Goal: Task Accomplishment & Management: Complete application form

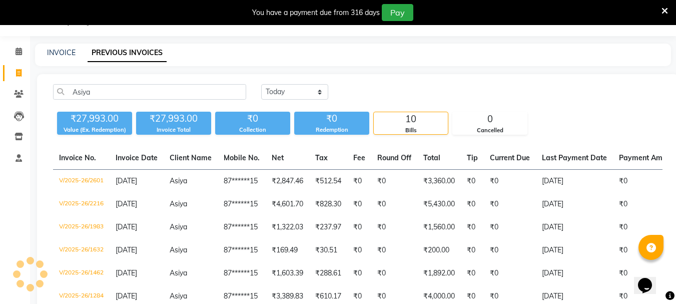
type input "Asiya"
click at [306, 94] on select "[DATE] [DATE] Custom Range" at bounding box center [294, 92] width 67 height 16
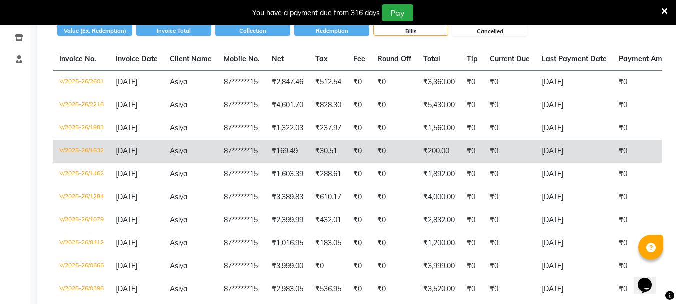
scroll to position [125, 0]
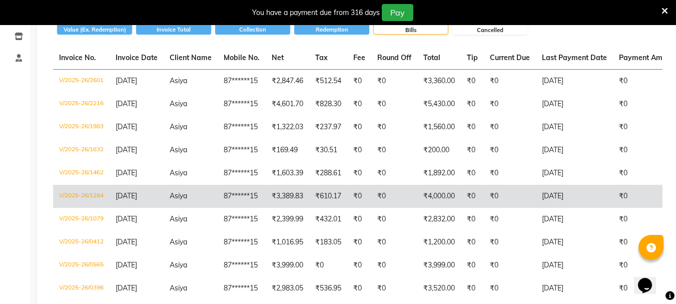
click at [280, 192] on td "₹3,389.83" at bounding box center [288, 196] width 44 height 23
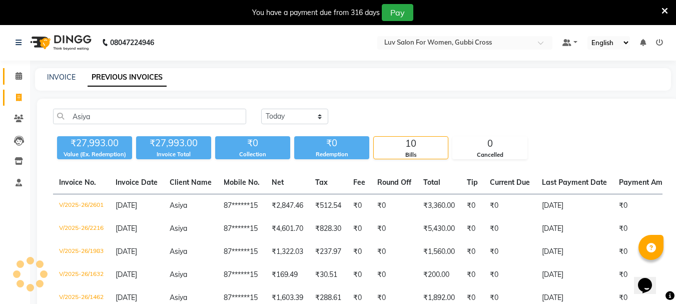
scroll to position [0, 0]
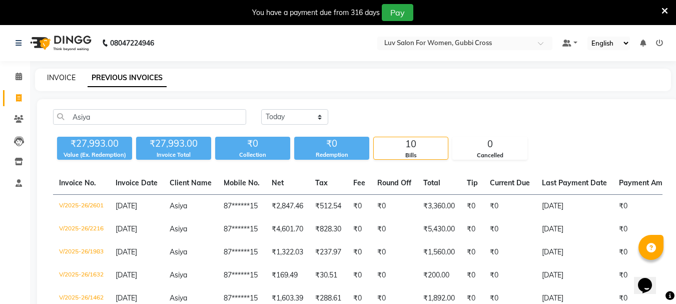
click at [59, 74] on link "INVOICE" at bounding box center [61, 77] width 29 height 9
select select "service"
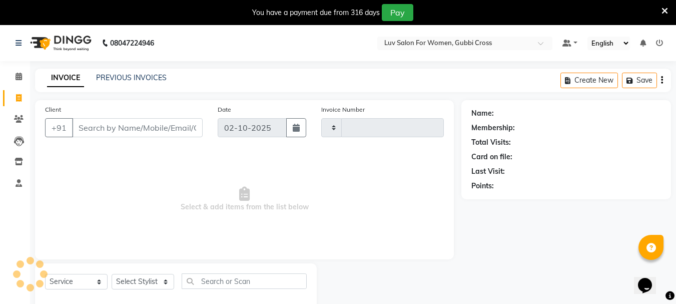
scroll to position [25, 0]
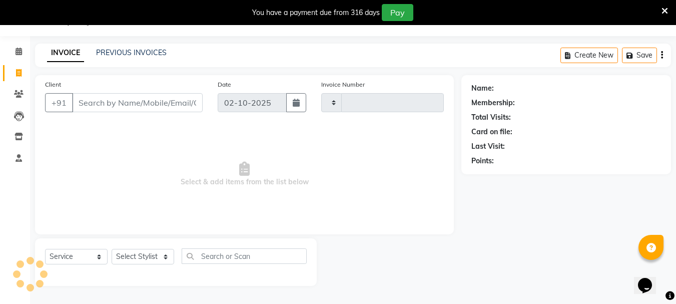
type input "2878"
select select "7221"
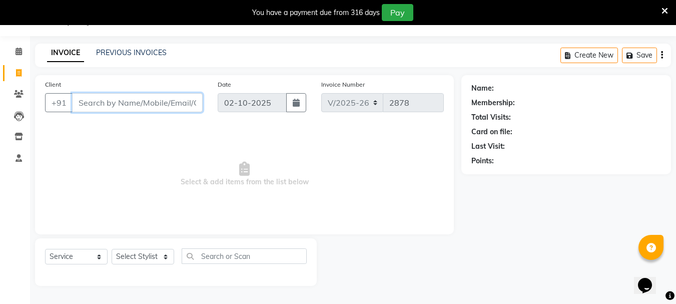
click at [153, 98] on input "Client" at bounding box center [137, 102] width 131 height 19
type input "a"
type input "w"
click at [152, 253] on select "Select Stylist [PERSON_NAME] Buati [PERSON_NAME] Hriatpuii [PERSON_NAME] Kimi L…" at bounding box center [143, 257] width 63 height 16
select select "64240"
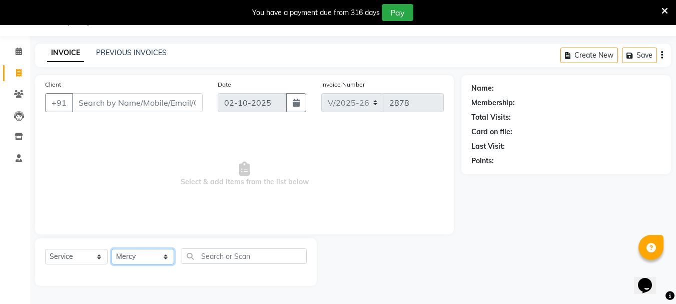
click at [112, 249] on select "Select Stylist [PERSON_NAME] Buati [PERSON_NAME] Hriatpuii [PERSON_NAME] Kimi L…" at bounding box center [143, 257] width 63 height 16
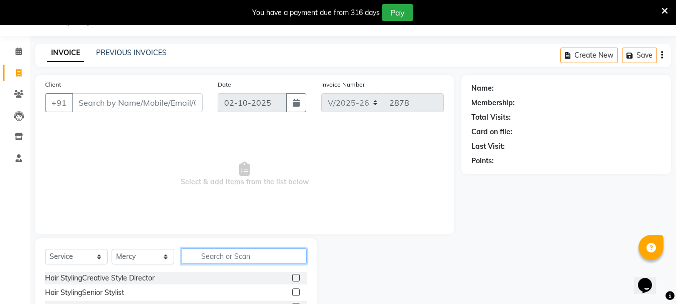
click at [237, 257] on input "text" at bounding box center [244, 256] width 125 height 16
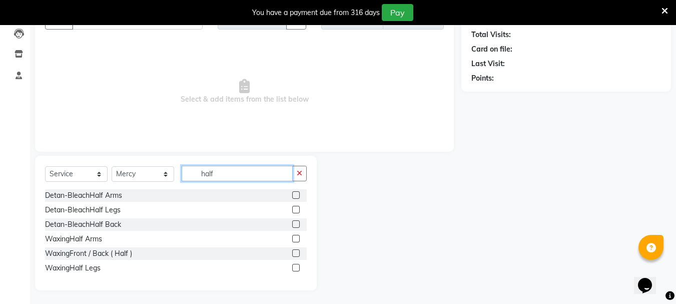
scroll to position [109, 0]
type input "half"
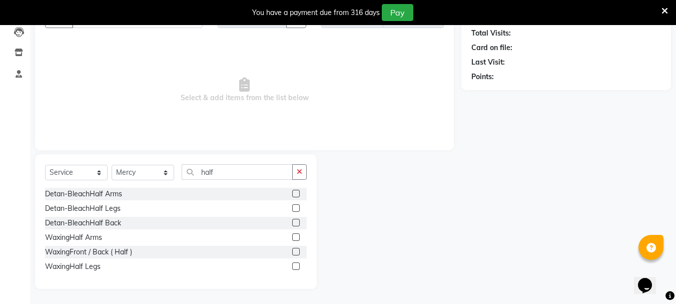
click at [295, 239] on label at bounding box center [296, 237] width 8 height 8
click at [295, 239] on input "checkbox" at bounding box center [295, 237] width 7 height 7
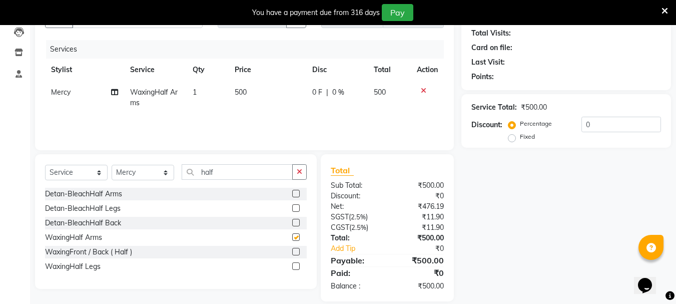
checkbox input "false"
click at [421, 92] on icon at bounding box center [424, 90] width 6 height 7
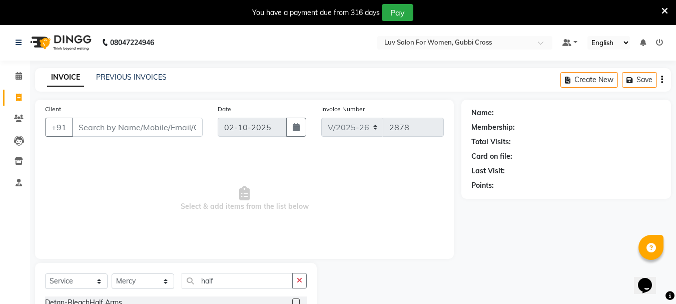
scroll to position [0, 0]
click at [144, 123] on input "Client" at bounding box center [137, 127] width 131 height 19
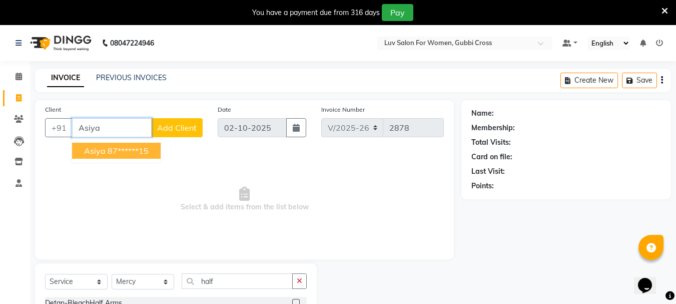
click at [146, 151] on ngb-highlight "87******15" at bounding box center [128, 151] width 41 height 10
type input "87******15"
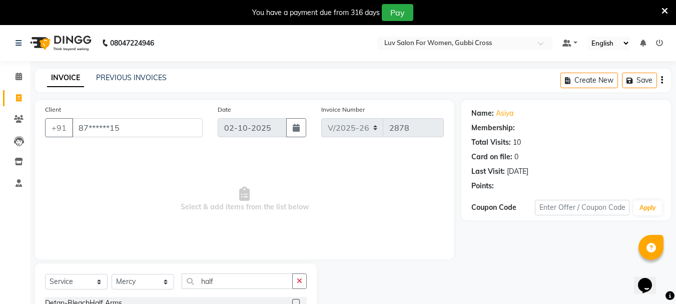
select select "1: Object"
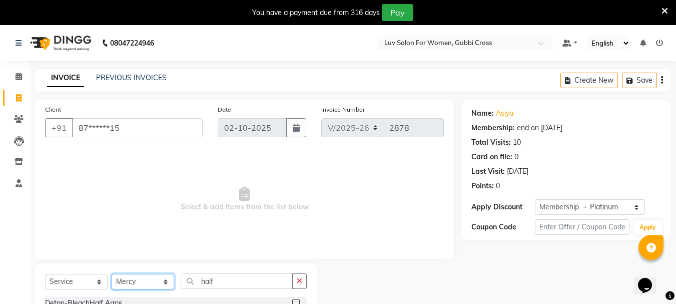
click at [119, 281] on select "Select Stylist [PERSON_NAME] Buati [PERSON_NAME] Hriatpuii [PERSON_NAME] Kimi L…" at bounding box center [143, 282] width 63 height 16
select select "64248"
click at [112, 274] on select "Select Stylist [PERSON_NAME] Buati [PERSON_NAME] Hriatpuii [PERSON_NAME] Kimi L…" at bounding box center [143, 282] width 63 height 16
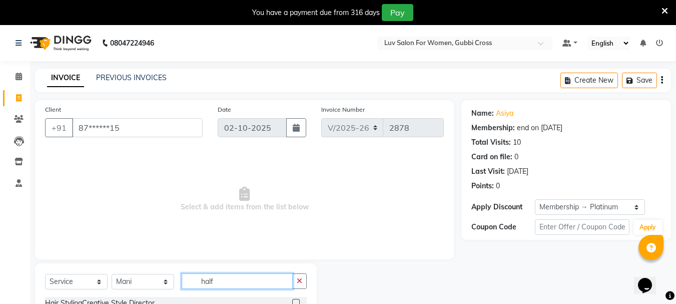
click at [237, 280] on input "half" at bounding box center [237, 281] width 111 height 16
type input "h"
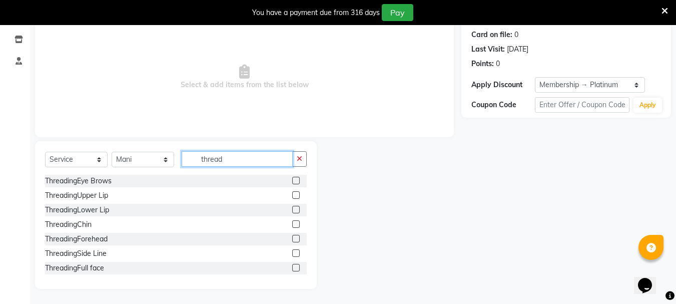
type input "thread"
click at [292, 178] on label at bounding box center [296, 181] width 8 height 8
click at [292, 178] on input "checkbox" at bounding box center [295, 181] width 7 height 7
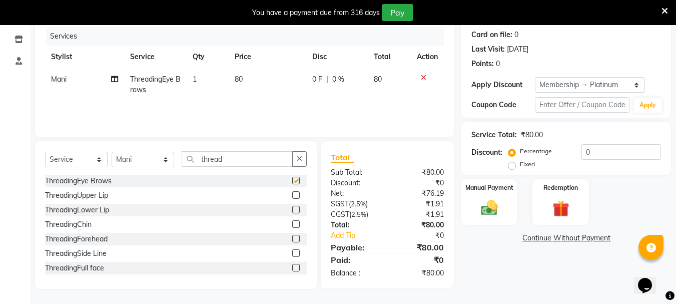
checkbox input "false"
click at [149, 162] on select "Select Stylist [PERSON_NAME] Buati [PERSON_NAME] Hriatpuii [PERSON_NAME] Kimi L…" at bounding box center [143, 160] width 63 height 16
select select "71440"
click at [112, 152] on select "Select Stylist [PERSON_NAME] Buati [PERSON_NAME] Hriatpuii [PERSON_NAME] Kimi L…" at bounding box center [143, 160] width 63 height 16
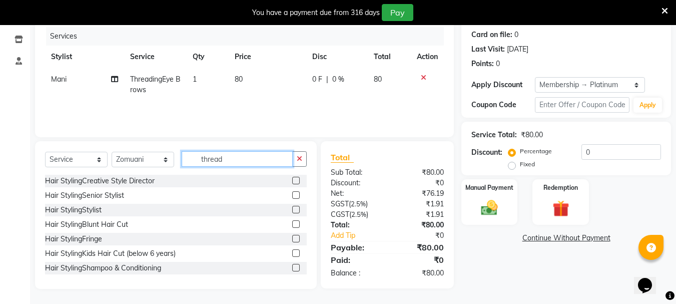
click at [229, 156] on input "thread" at bounding box center [237, 159] width 111 height 16
type input "t"
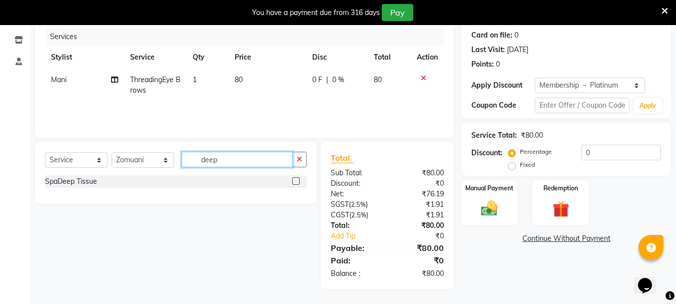
type input "deep"
click at [293, 180] on label at bounding box center [296, 181] width 8 height 8
click at [293, 180] on input "checkbox" at bounding box center [295, 181] width 7 height 7
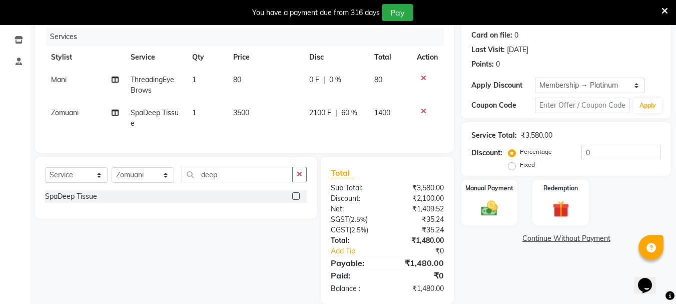
checkbox input "false"
click at [253, 113] on td "3500" at bounding box center [265, 118] width 76 height 33
select select "71440"
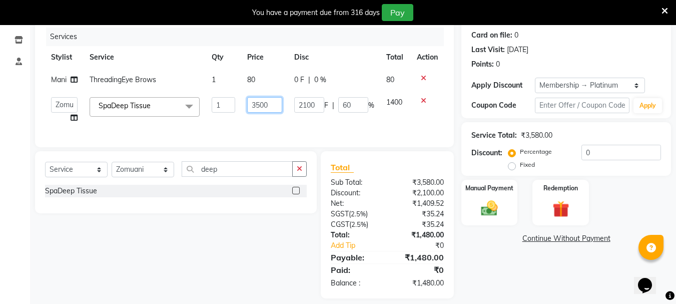
click at [259, 105] on input "3500" at bounding box center [264, 105] width 35 height 16
type input "3000"
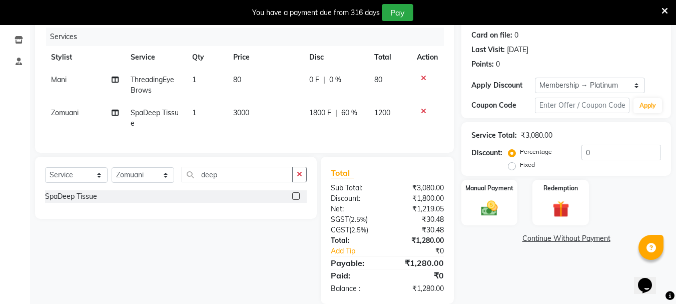
click at [285, 123] on td "3000" at bounding box center [265, 118] width 76 height 33
select select "71440"
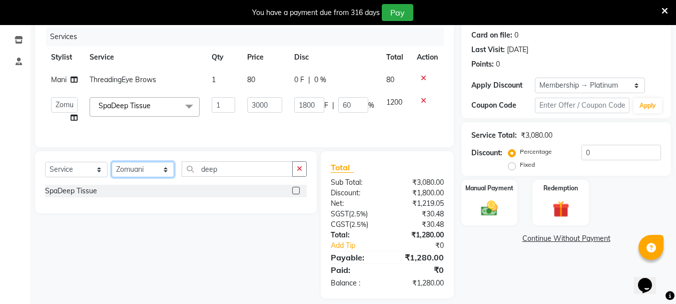
click at [149, 177] on select "Select Stylist [PERSON_NAME] Buati [PERSON_NAME] Hriatpuii [PERSON_NAME] Kimi L…" at bounding box center [143, 170] width 63 height 16
click at [222, 168] on div "Select Service Product Membership Package Voucher Prepaid Gift Card Select Styl…" at bounding box center [176, 182] width 282 height 62
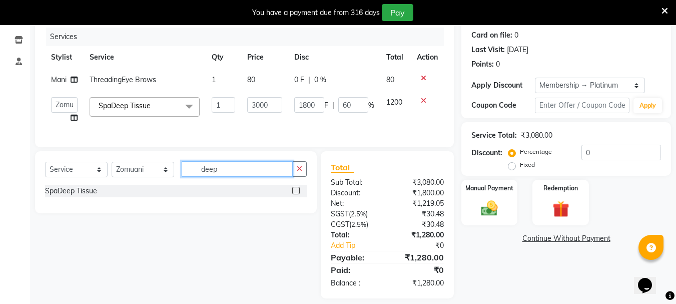
click at [228, 175] on input "deep" at bounding box center [237, 169] width 111 height 16
type input "d"
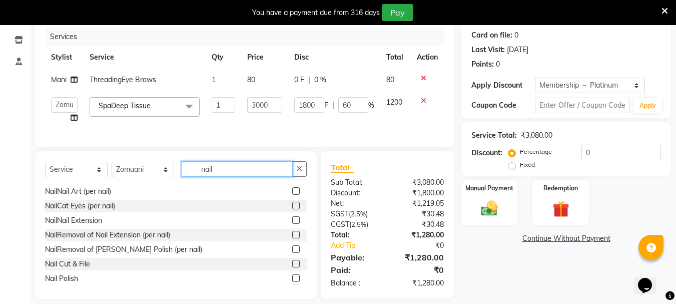
scroll to position [248, 0]
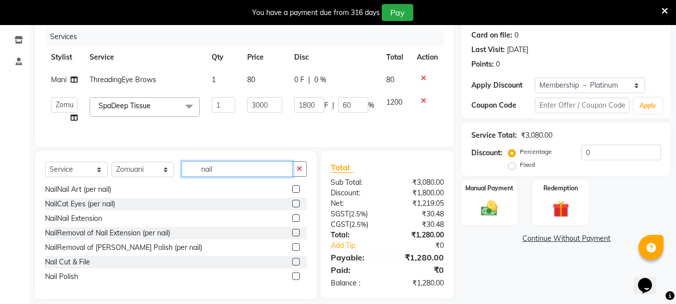
type input "nail"
click at [292, 265] on label at bounding box center [296, 262] width 8 height 8
click at [292, 265] on input "checkbox" at bounding box center [295, 262] width 7 height 7
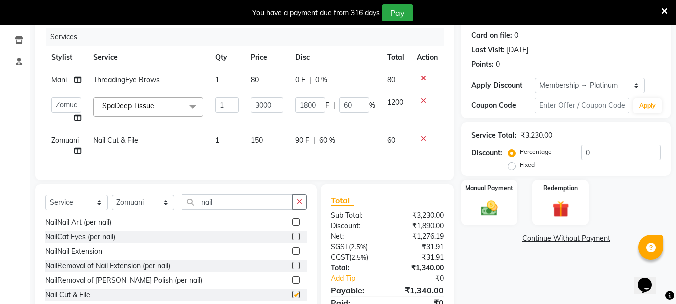
checkbox input "false"
click at [283, 144] on td "150" at bounding box center [267, 145] width 45 height 33
select select "71440"
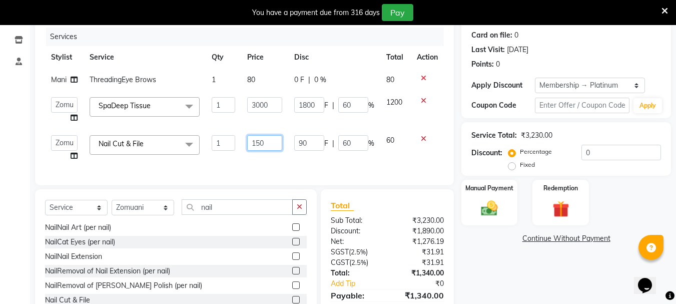
click at [260, 143] on input "150" at bounding box center [264, 143] width 35 height 16
type input "100"
click at [294, 154] on td "90 F | 60 %" at bounding box center [334, 148] width 92 height 38
select select "71440"
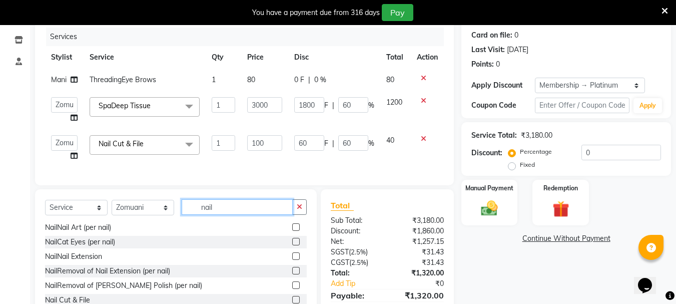
click at [236, 208] on input "nail" at bounding box center [237, 207] width 111 height 16
type input "n"
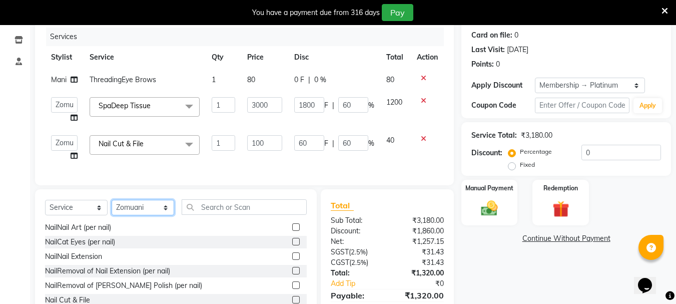
click at [145, 213] on select "Select Stylist [PERSON_NAME] Buati [PERSON_NAME] Hriatpuii [PERSON_NAME] Kimi L…" at bounding box center [143, 208] width 63 height 16
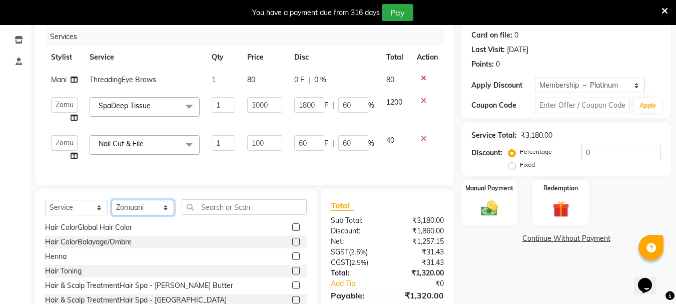
select select "64250"
click at [112, 207] on select "Select Stylist [PERSON_NAME] Buati [PERSON_NAME] Hriatpuii [PERSON_NAME] Kimi L…" at bounding box center [143, 208] width 63 height 16
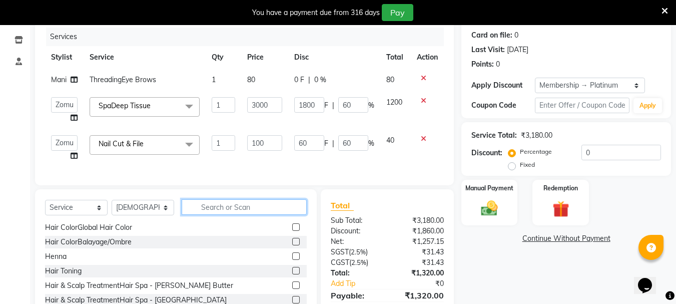
click at [226, 213] on input "text" at bounding box center [244, 207] width 125 height 16
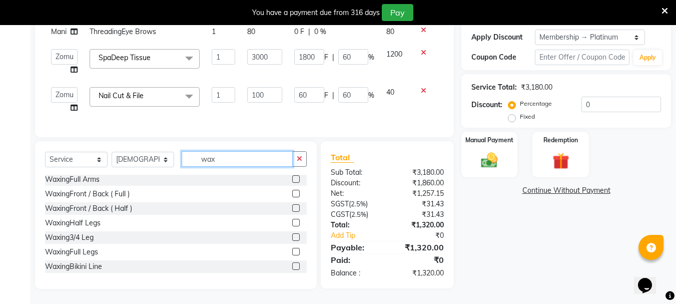
scroll to position [68, 0]
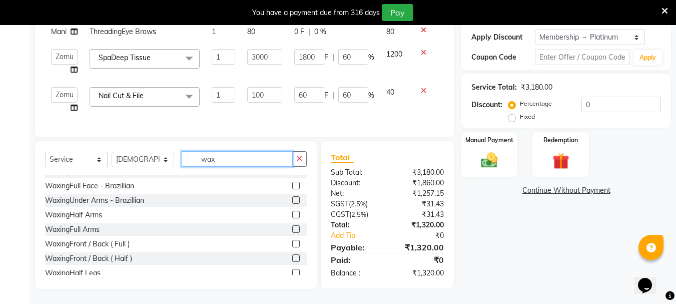
type input "wax"
click at [292, 213] on label at bounding box center [296, 215] width 8 height 8
click at [292, 213] on input "checkbox" at bounding box center [295, 215] width 7 height 7
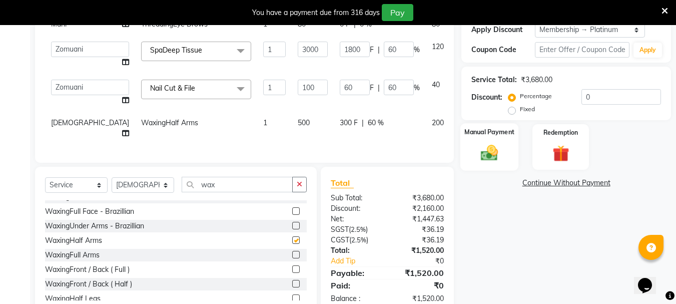
checkbox input "false"
click at [481, 157] on img at bounding box center [489, 153] width 28 height 20
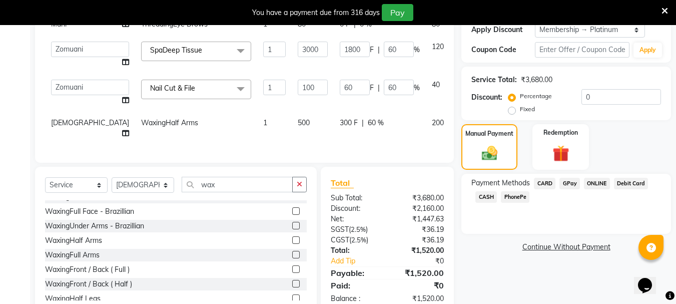
click at [489, 197] on span "CASH" at bounding box center [486, 197] width 22 height 12
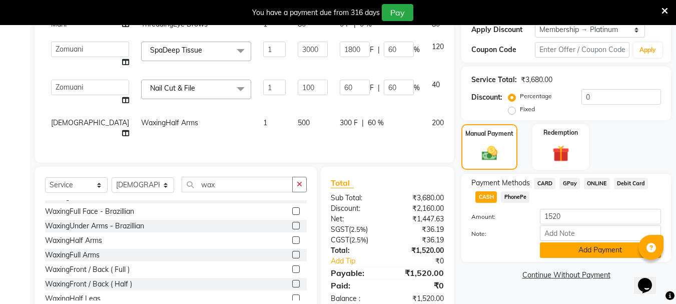
click at [552, 247] on button "Add Payment" at bounding box center [600, 250] width 121 height 16
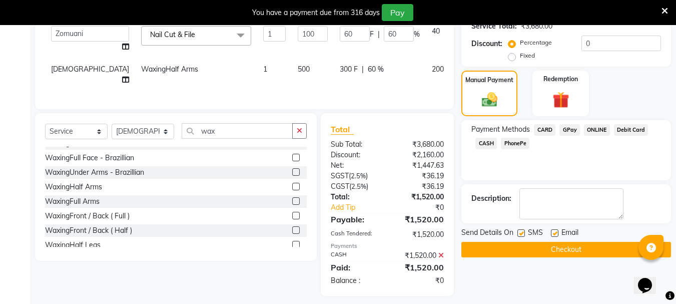
scroll to position [235, 0]
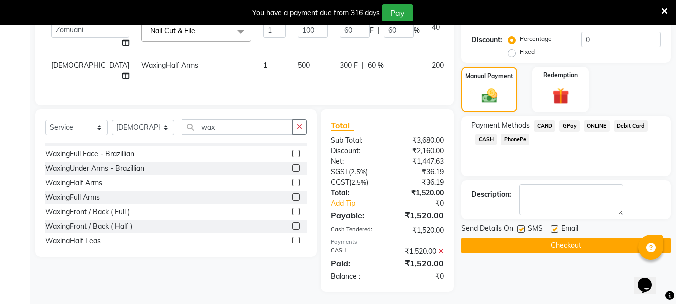
click at [561, 248] on button "Checkout" at bounding box center [566, 246] width 210 height 16
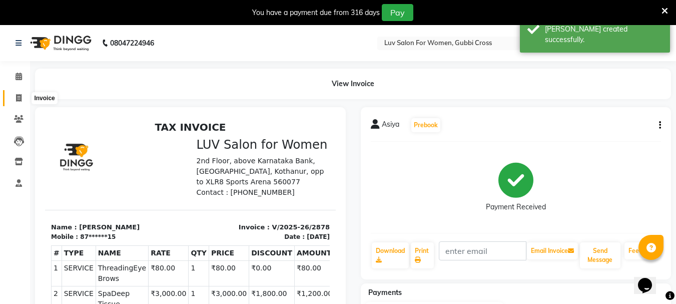
click at [13, 96] on span at bounding box center [19, 99] width 18 height 12
select select "service"
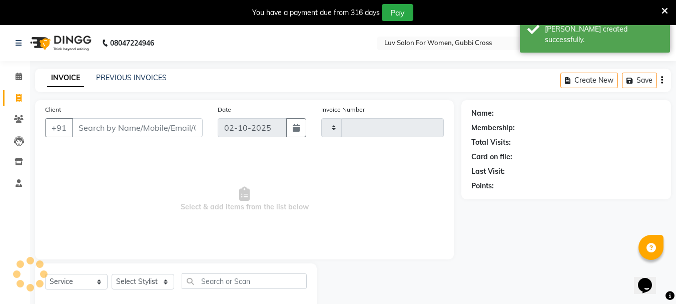
type input "2879"
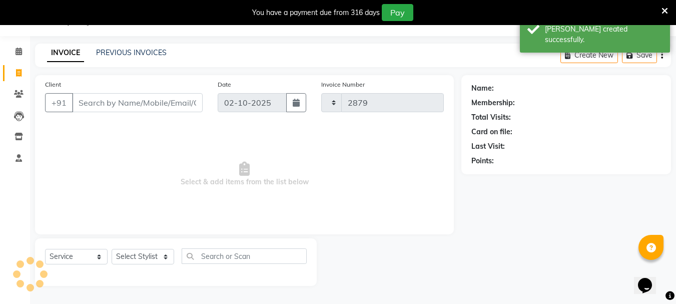
select select "7221"
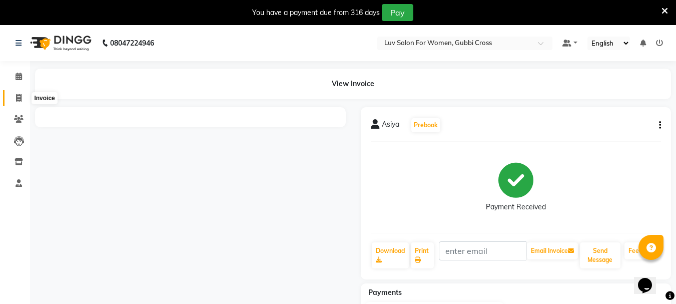
click at [22, 102] on span at bounding box center [19, 99] width 18 height 12
select select "7221"
select select "service"
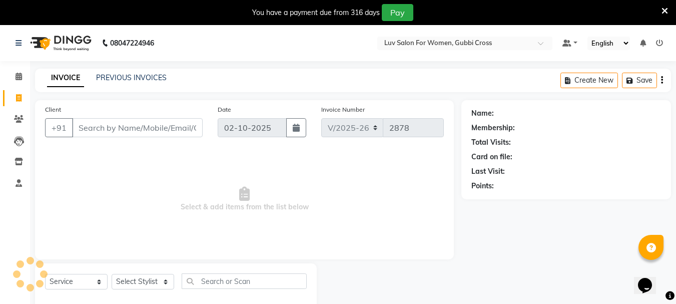
scroll to position [25, 0]
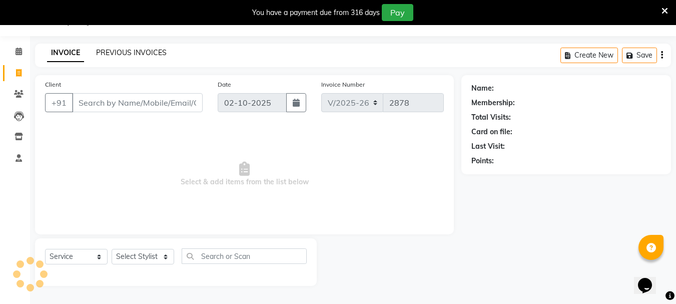
click at [118, 53] on link "PREVIOUS INVOICES" at bounding box center [131, 52] width 71 height 9
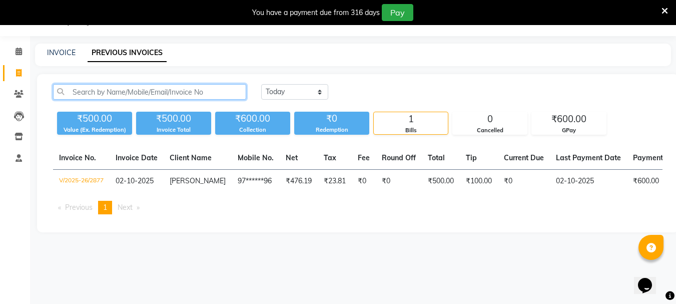
click at [189, 96] on input "text" at bounding box center [149, 92] width 193 height 16
type input "Asiya"
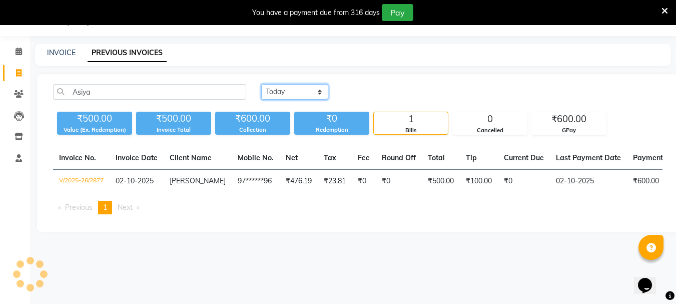
drag, startPoint x: 316, startPoint y: 91, endPoint x: 308, endPoint y: 93, distance: 8.1
click at [316, 91] on select "[DATE] [DATE] Custom Range" at bounding box center [294, 92] width 67 height 16
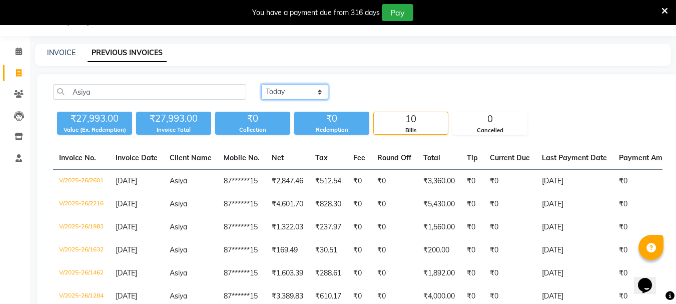
select select "range"
click at [261, 84] on select "[DATE] [DATE] Custom Range" at bounding box center [294, 92] width 67 height 16
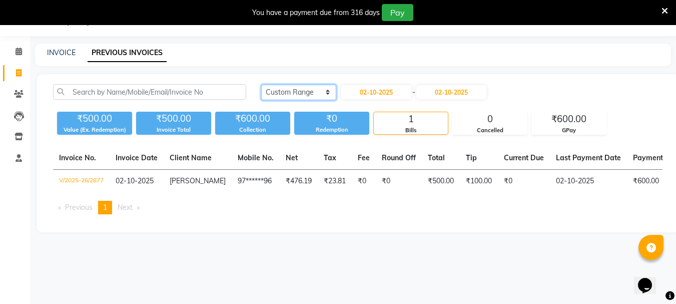
click at [305, 96] on select "[DATE] [DATE] Custom Range" at bounding box center [298, 93] width 75 height 16
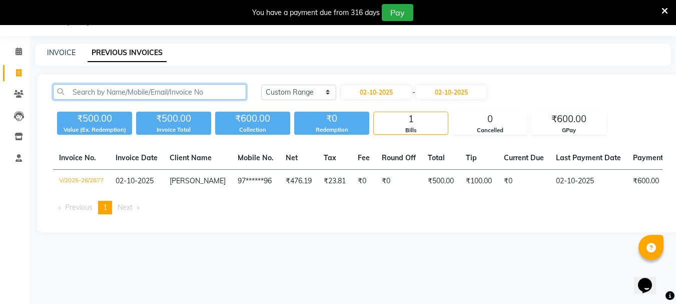
click at [174, 90] on input "text" at bounding box center [149, 92] width 193 height 16
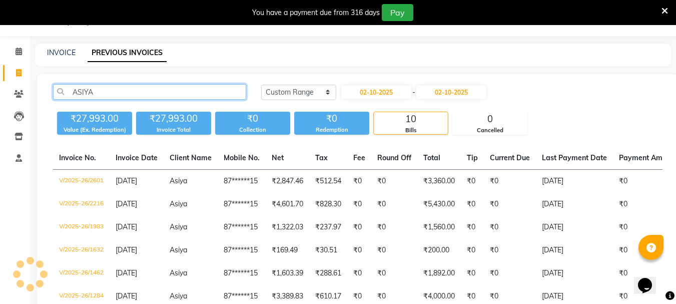
scroll to position [75, 0]
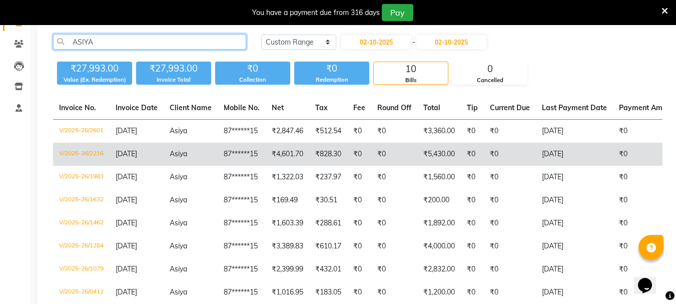
type input "ASIYA"
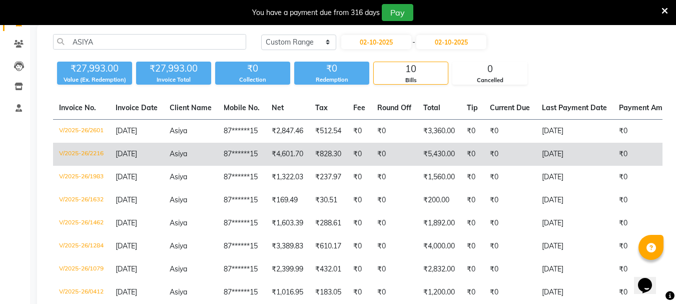
click at [235, 151] on td "87******15" at bounding box center [242, 154] width 48 height 23
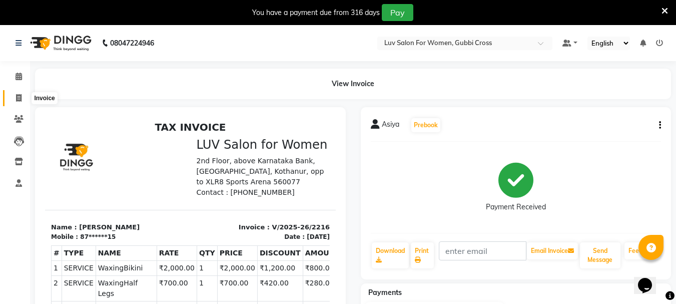
click at [17, 94] on icon at bounding box center [19, 98] width 6 height 8
select select "7221"
select select "service"
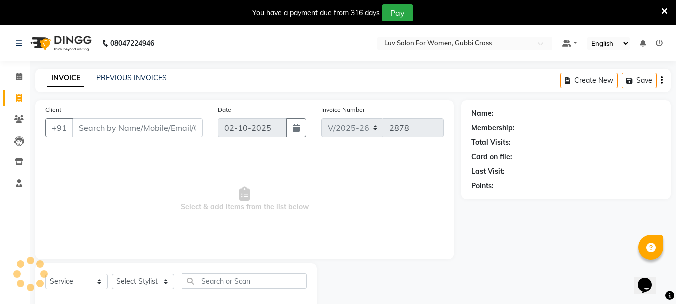
scroll to position [25, 0]
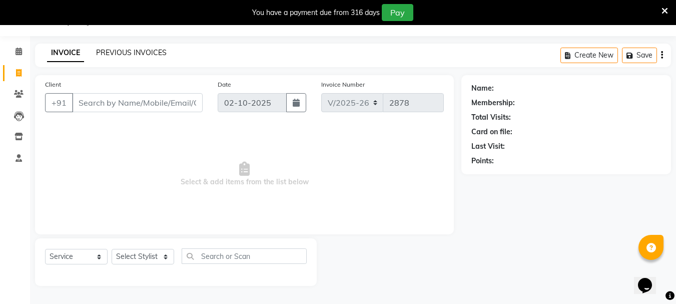
click at [127, 53] on link "PREVIOUS INVOICES" at bounding box center [131, 52] width 71 height 9
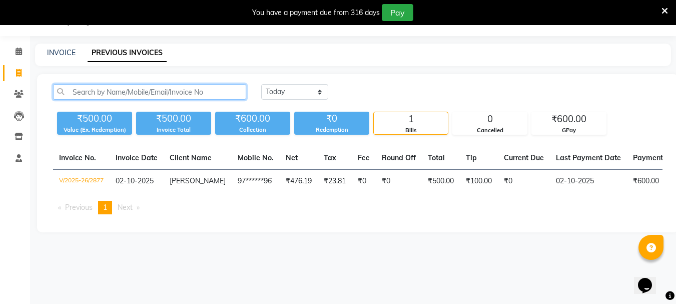
click at [129, 92] on input "text" at bounding box center [149, 92] width 193 height 16
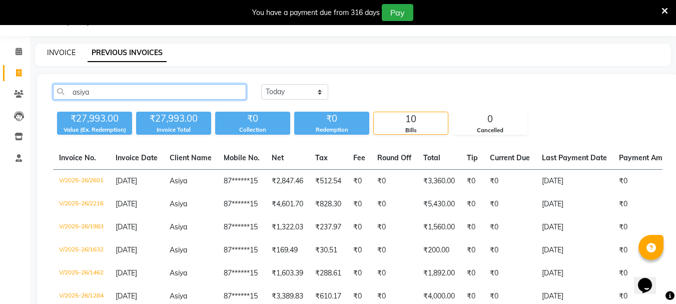
type input "asiya"
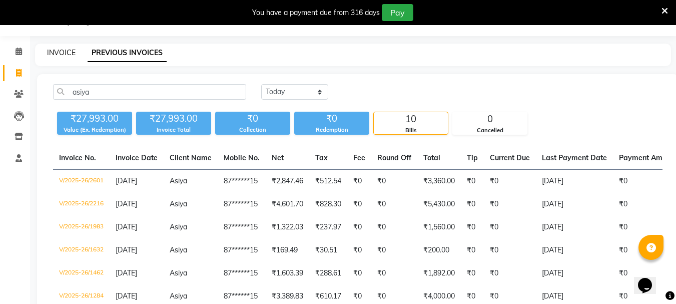
click at [62, 55] on link "INVOICE" at bounding box center [61, 52] width 29 height 9
select select "service"
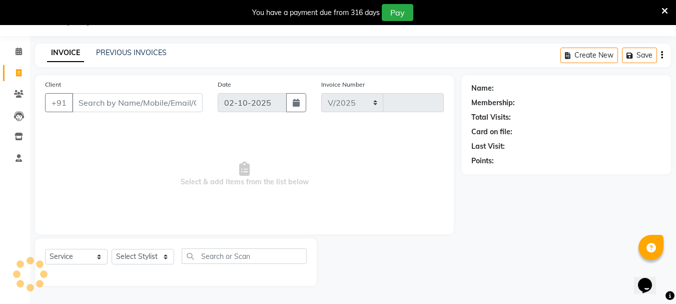
select select "7221"
type input "2878"
